Goal: Find specific page/section: Find specific page/section

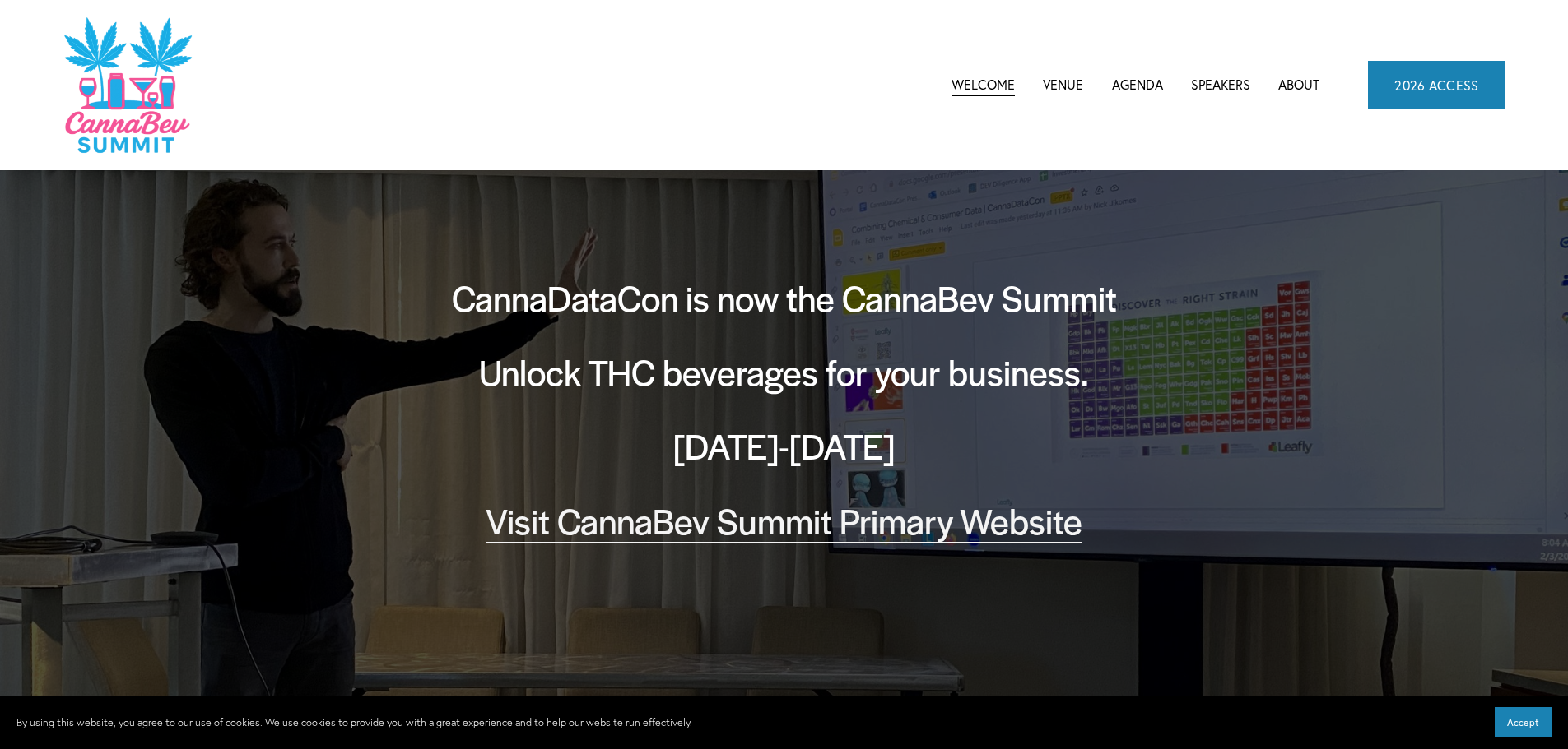
click at [1133, 81] on span "Agenda" at bounding box center [1138, 86] width 51 height 22
click at [0, 0] on span "CannaBev Summit 2026" at bounding box center [0, 0] width 0 height 0
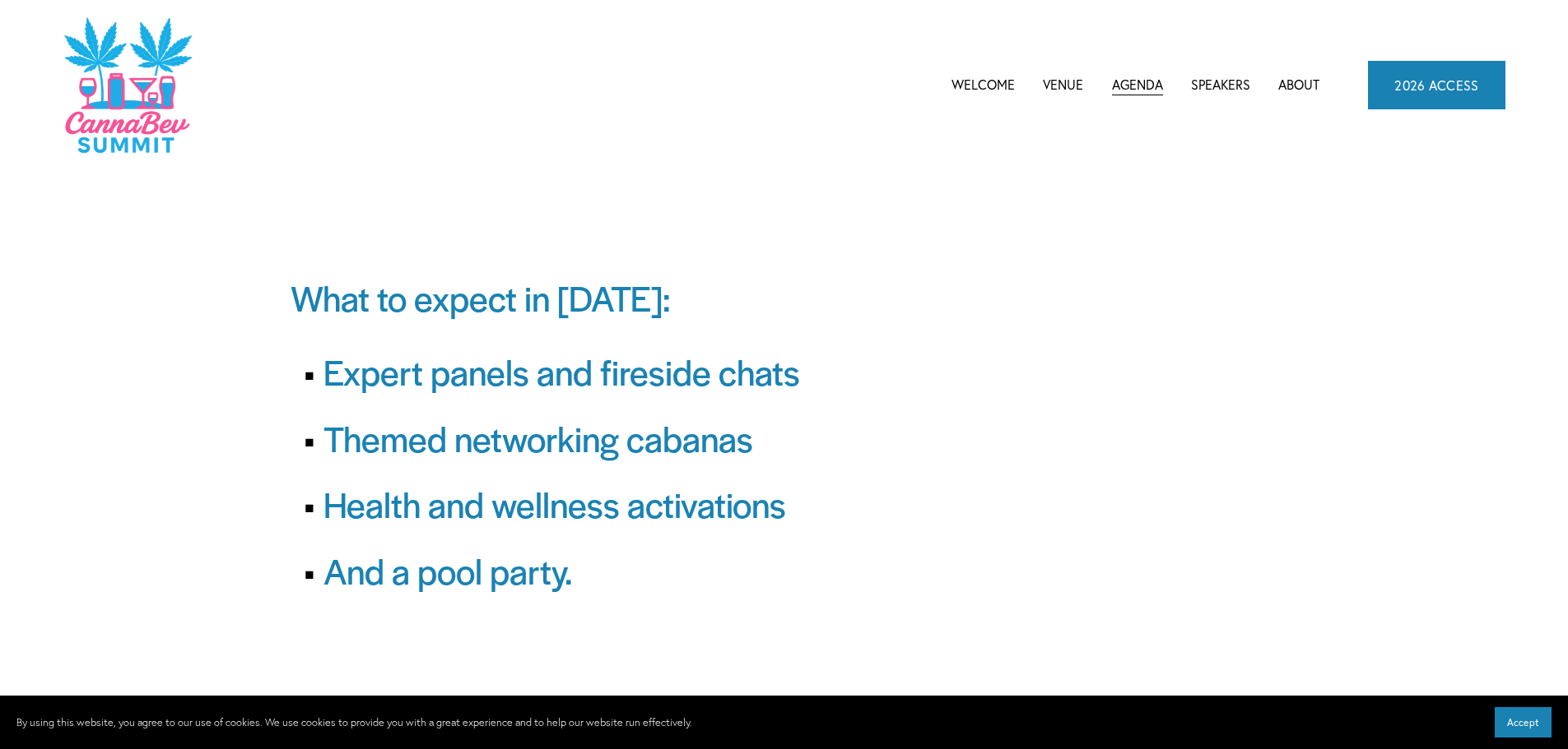
click at [1225, 78] on link "Speakers" at bounding box center [1220, 85] width 59 height 25
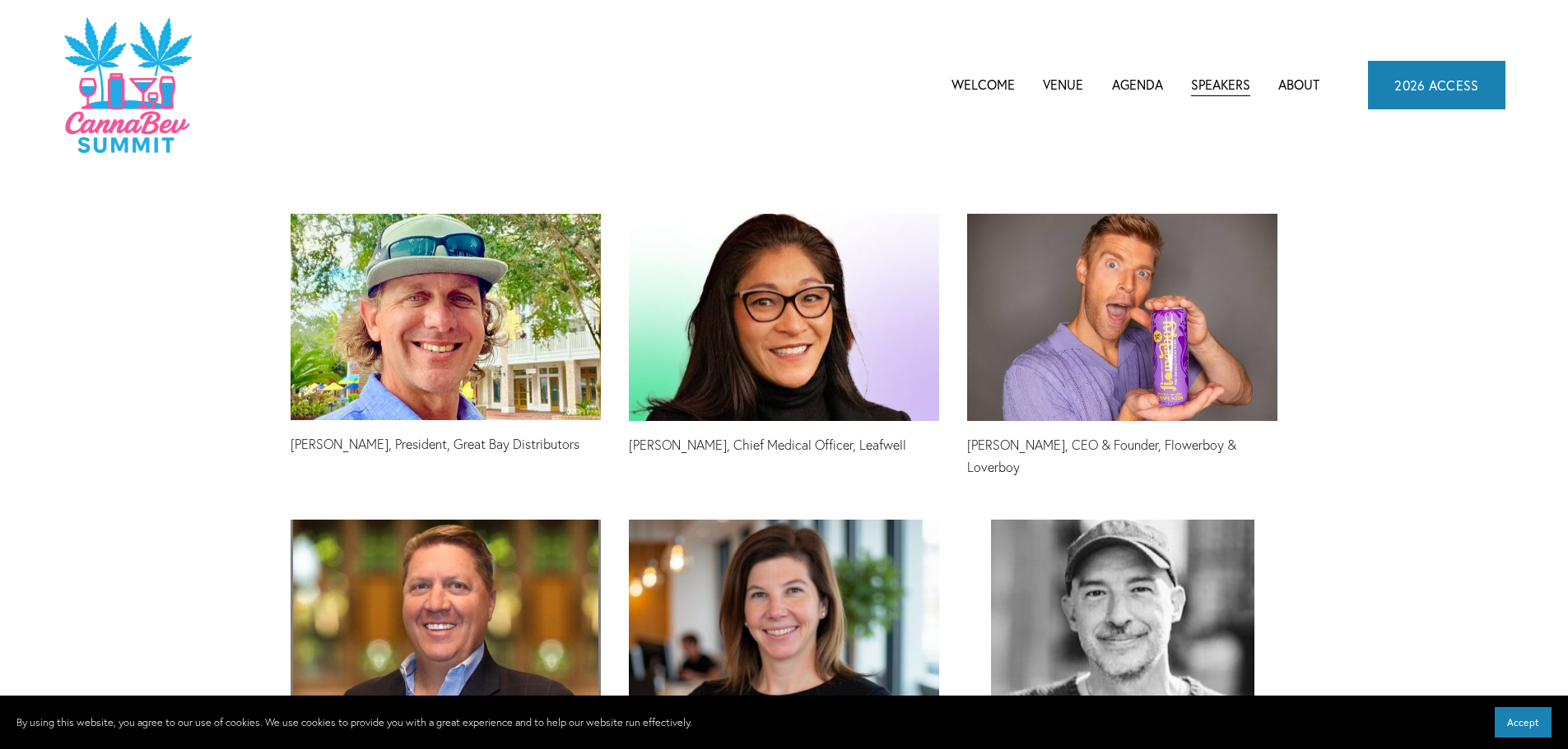
scroll to position [3208, 0]
